Goal: Navigation & Orientation: Find specific page/section

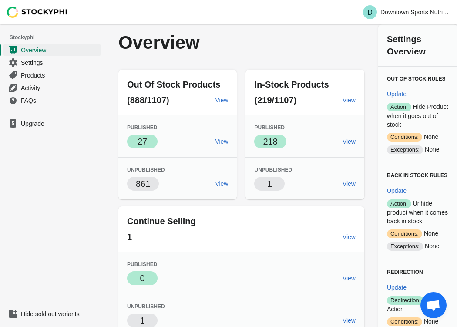
click at [45, 141] on ul "Upgrade" at bounding box center [52, 209] width 104 height 190
click at [32, 119] on span "Upgrade" at bounding box center [60, 123] width 78 height 9
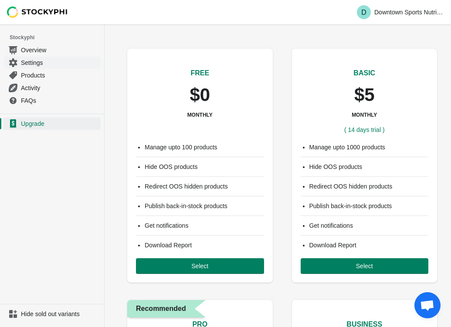
click at [22, 58] on span "Settings" at bounding box center [60, 62] width 78 height 9
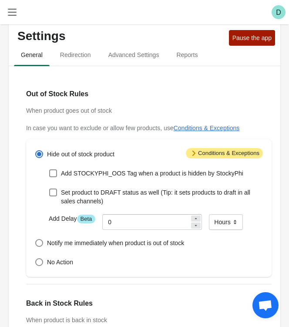
scroll to position [13, 0]
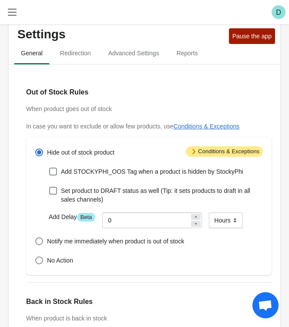
click at [224, 146] on span "Attention Conditions & Exceptions" at bounding box center [224, 151] width 77 height 10
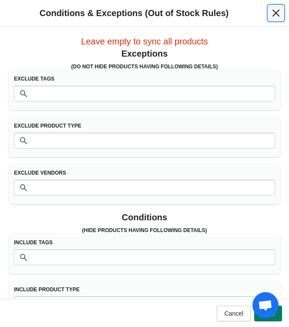
click at [272, 17] on icon "Close" at bounding box center [276, 13] width 9 height 9
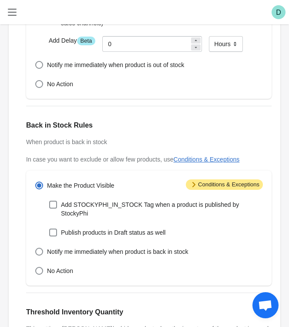
scroll to position [190, 0]
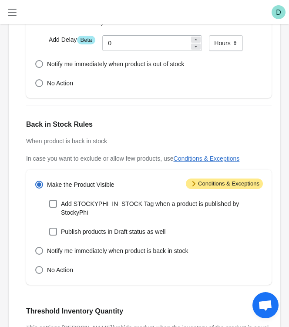
click at [221, 178] on span "Attention Conditions & Exceptions" at bounding box center [224, 183] width 77 height 10
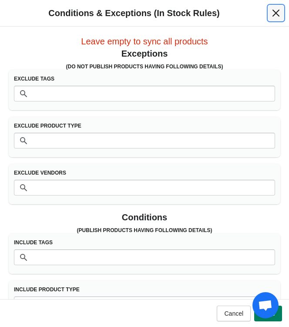
click at [272, 17] on icon "Close" at bounding box center [276, 13] width 9 height 9
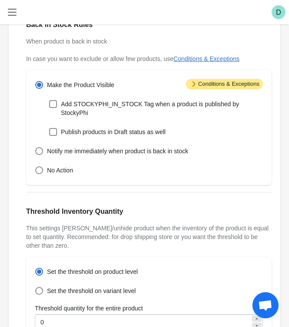
scroll to position [298, 0]
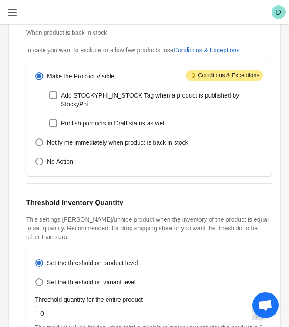
click at [0, 0] on span "Redirection" at bounding box center [0, 0] width 0 height 0
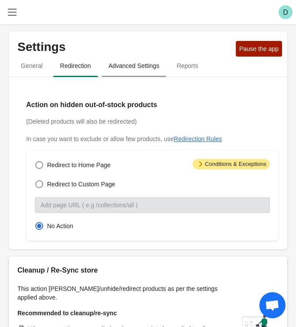
click at [166, 58] on span "Advanced Settings" at bounding box center [133, 66] width 65 height 16
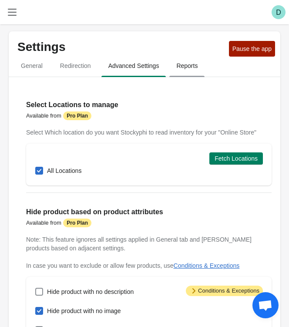
click at [205, 58] on span "Reports" at bounding box center [186, 66] width 35 height 16
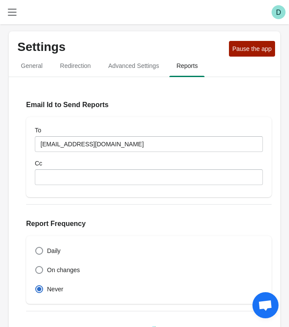
click at [0, 0] on span "General" at bounding box center [0, 0] width 0 height 0
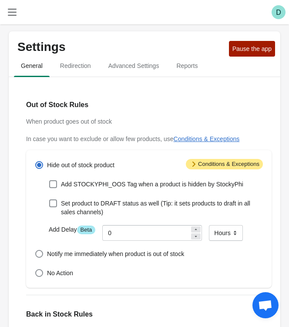
click at [0, 0] on span "Products" at bounding box center [0, 0] width 0 height 0
